Goal: Contribute content: Contribute content

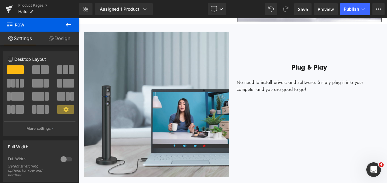
scroll to position [942, 0]
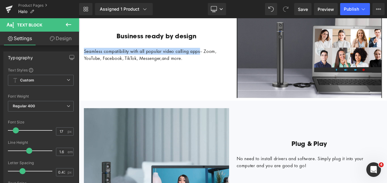
drag, startPoint x: 234, startPoint y: 54, endPoint x: 150, endPoint y: 67, distance: 85.0
copy div "Seamless compatibility with all popular video calling apps"
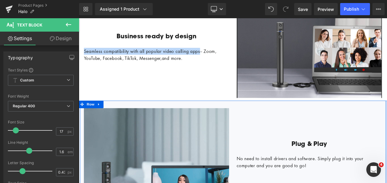
click at [295, 141] on div "Plug & Play Heading No need to install drivers and software. Simply plug it int…" at bounding box center [354, 162] width 182 height 73
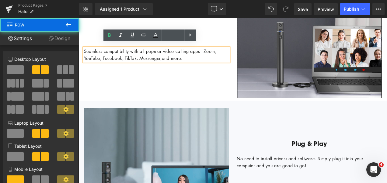
click at [206, 86] on div "Business ready by design Heading Seamless compatibility with all popular video …" at bounding box center [262, 52] width 365 height 128
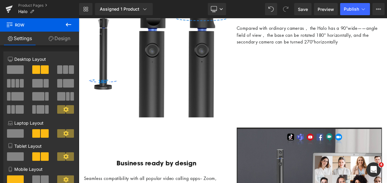
scroll to position [881, 0]
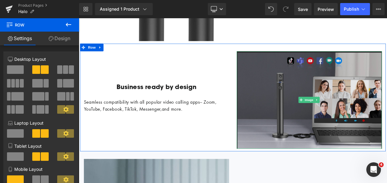
click at [357, 98] on img at bounding box center [353, 116] width 173 height 116
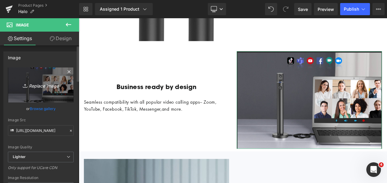
click at [37, 86] on icon "Replace Image" at bounding box center [40, 85] width 49 height 8
type input "C:\fakepath\Seamless compatibility with all popular video calling apps.jpg"
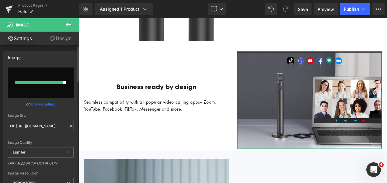
type input "[URL][DOMAIN_NAME]"
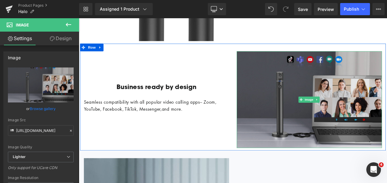
click at [375, 86] on img at bounding box center [353, 116] width 173 height 116
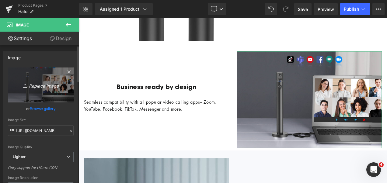
click at [49, 75] on link "Replace Image" at bounding box center [41, 84] width 66 height 35
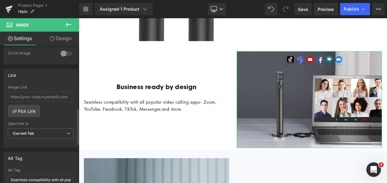
scroll to position [304, 0]
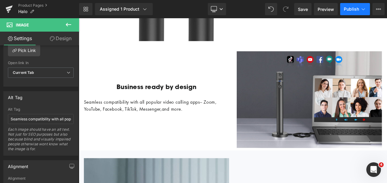
click at [350, 12] on button "Publish" at bounding box center [355, 9] width 30 height 12
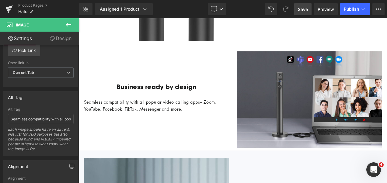
click at [302, 8] on span "Save" at bounding box center [303, 9] width 10 height 6
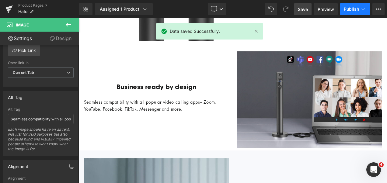
click at [350, 10] on span "Publish" at bounding box center [350, 9] width 15 height 5
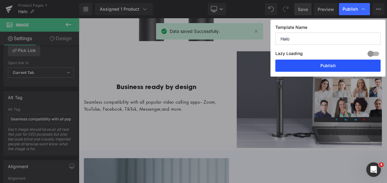
click at [331, 64] on button "Publish" at bounding box center [327, 66] width 105 height 12
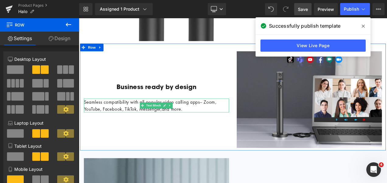
click at [247, 125] on div "Seamless compatibility with all popular video calling apps-- Zoom, YouTube, Fac…" at bounding box center [171, 122] width 173 height 16
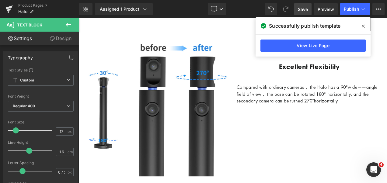
scroll to position [699, 0]
